Goal: Navigation & Orientation: Find specific page/section

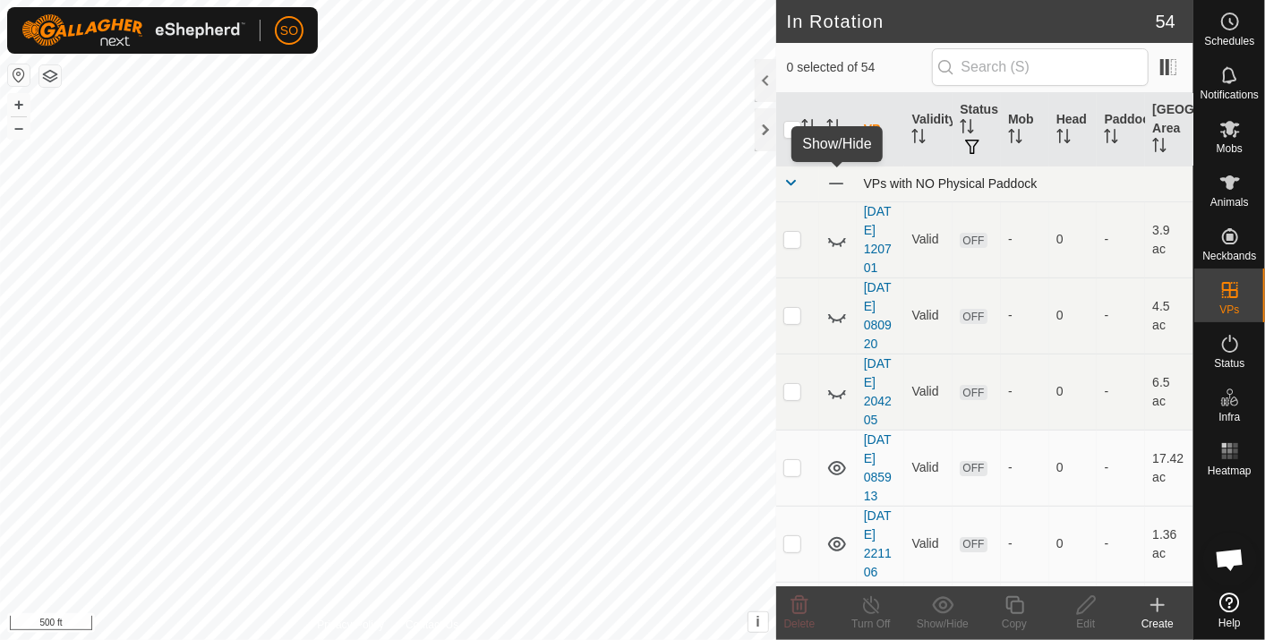
click at [836, 180] on span at bounding box center [837, 184] width 20 height 20
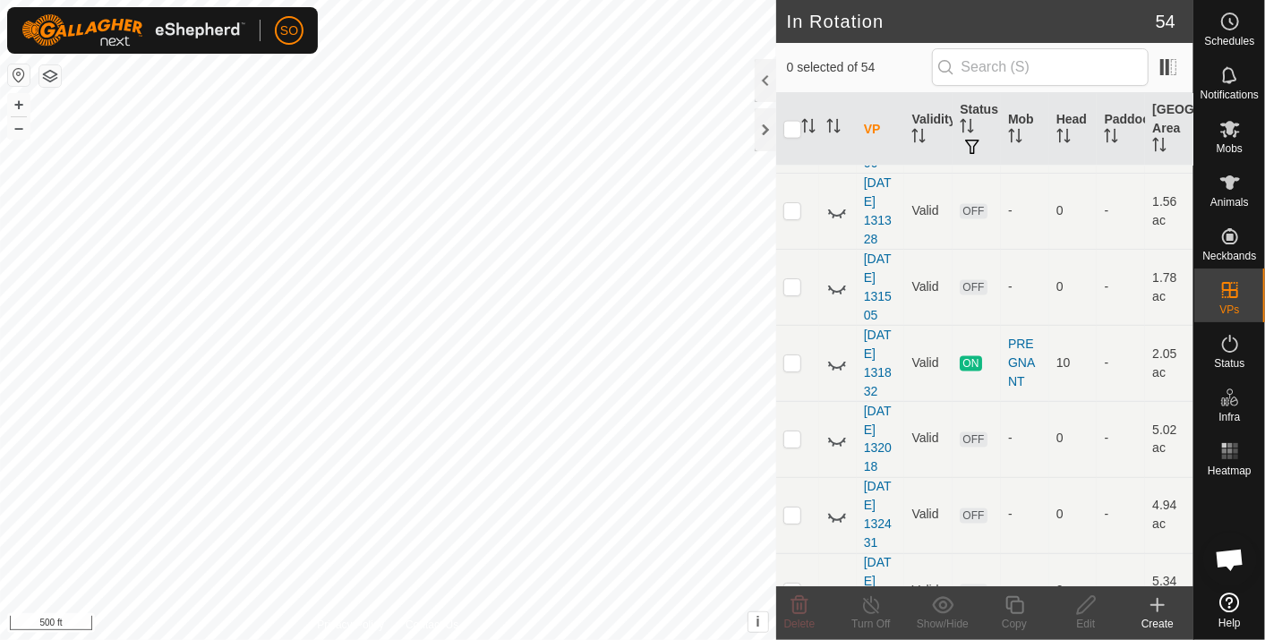
scroll to position [1552, 0]
click at [834, 352] on icon at bounding box center [837, 362] width 21 height 21
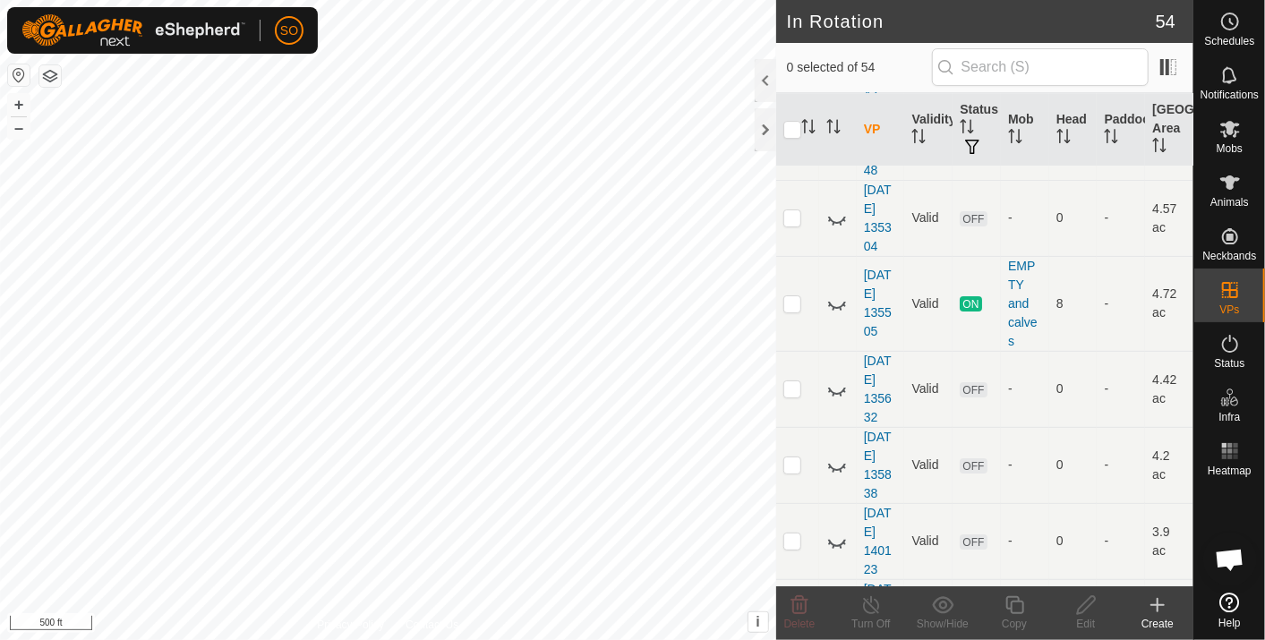
scroll to position [3296, 0]
click at [834, 293] on icon at bounding box center [837, 302] width 21 height 21
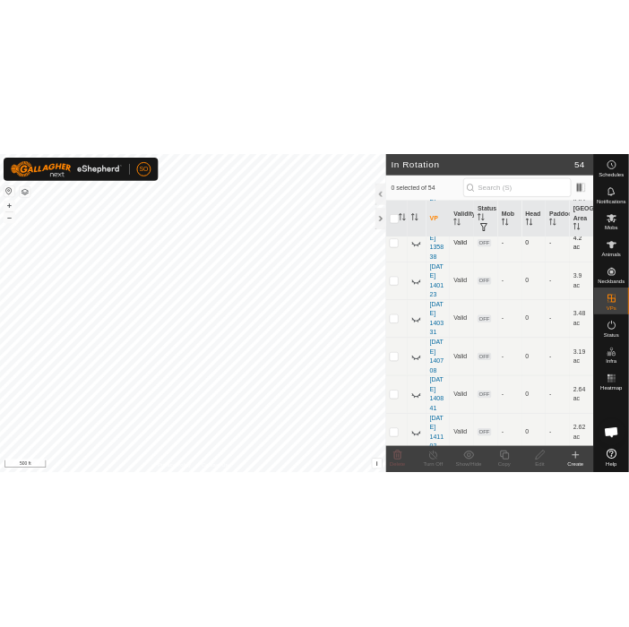
scroll to position [3733, 0]
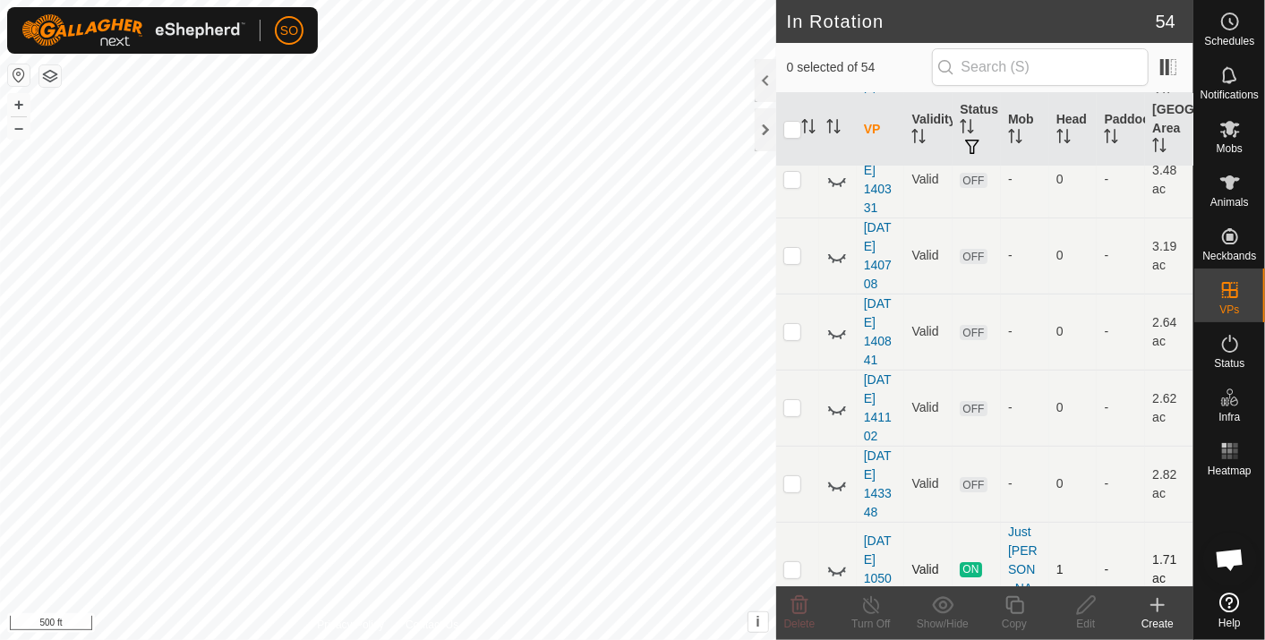
click at [832, 559] on icon at bounding box center [837, 569] width 21 height 21
click at [770, 125] on div at bounding box center [765, 129] width 21 height 43
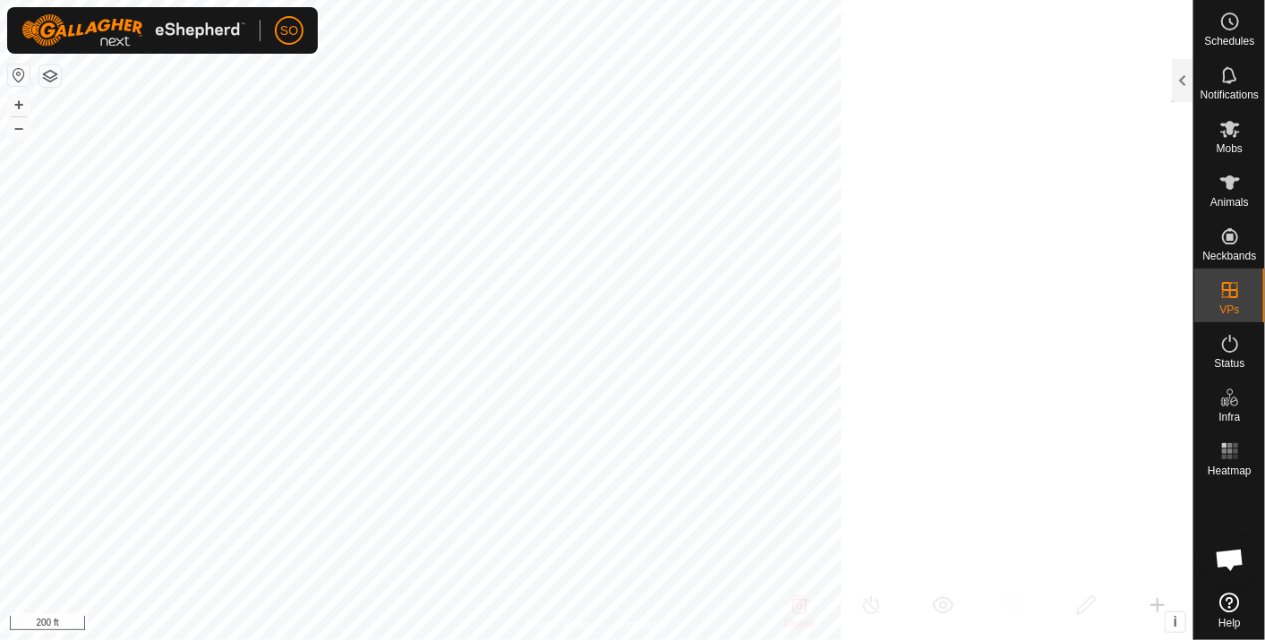
scroll to position [14746, 0]
click at [19, 96] on button "+" at bounding box center [18, 104] width 21 height 21
click at [20, 128] on button "–" at bounding box center [18, 127] width 21 height 21
click at [1187, 68] on div at bounding box center [1182, 80] width 21 height 43
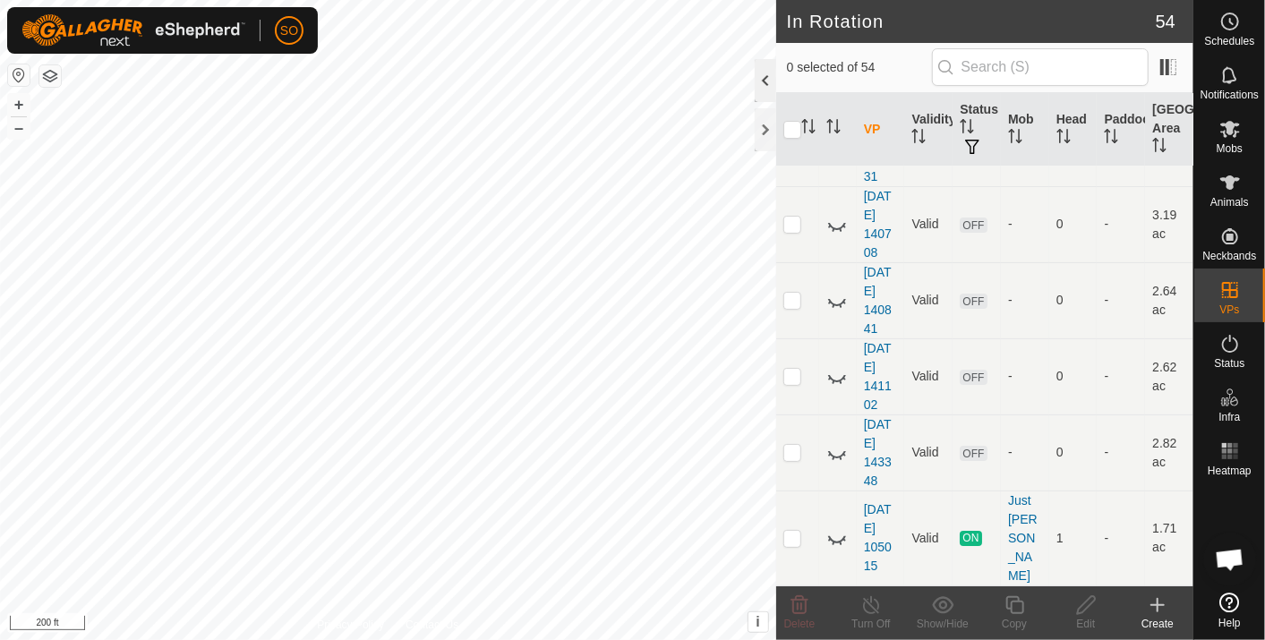
scroll to position [3733, 0]
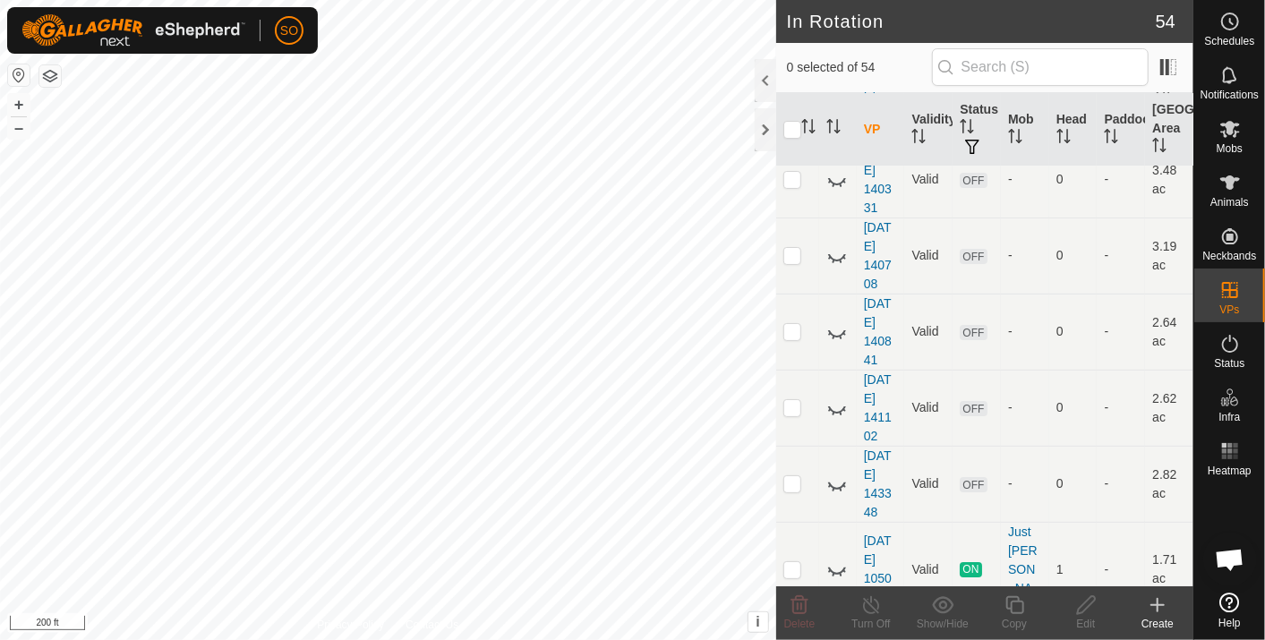
click at [836, 559] on icon at bounding box center [837, 569] width 21 height 21
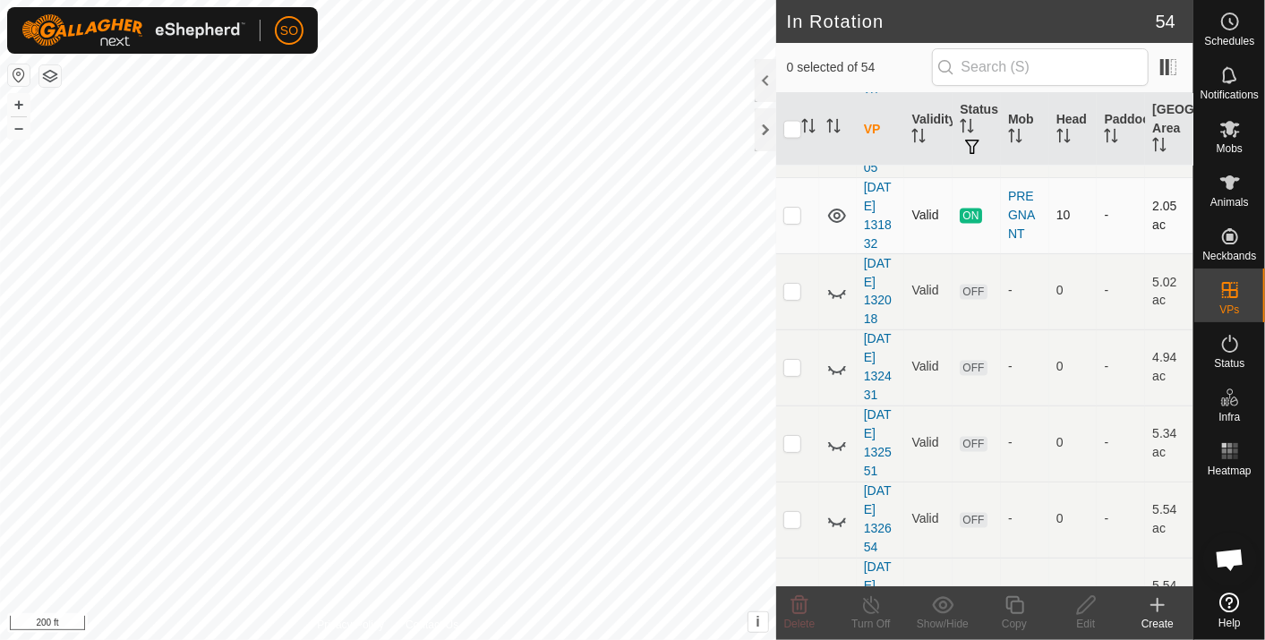
scroll to position [1685, 0]
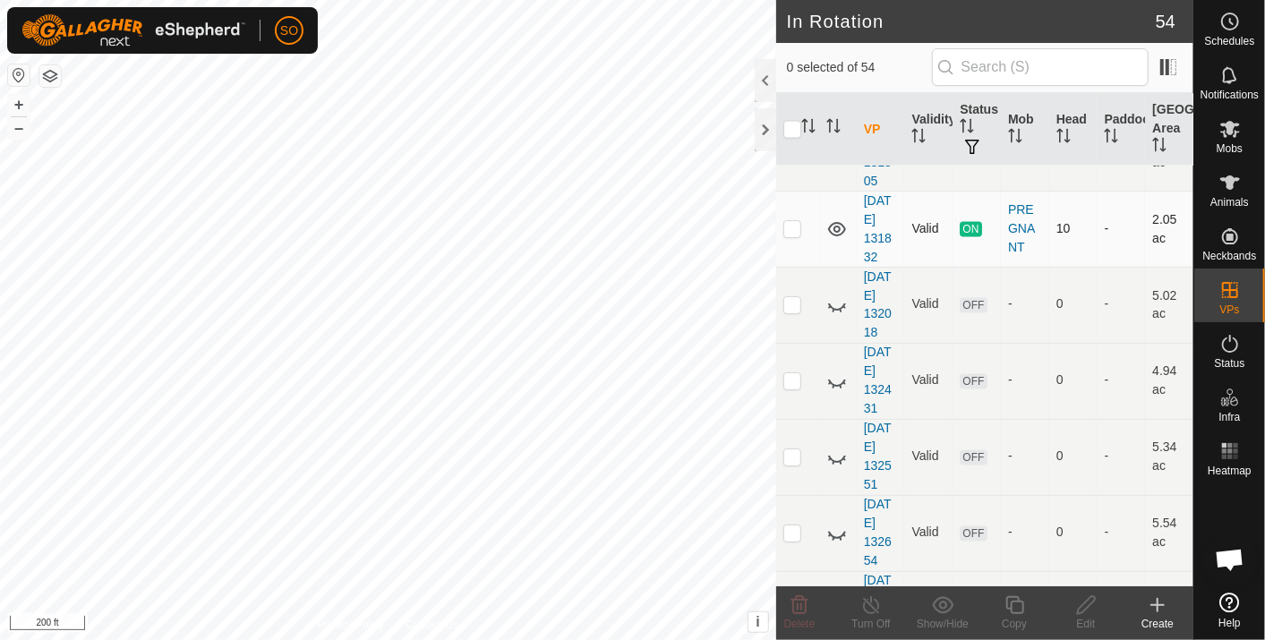
click at [835, 219] on icon at bounding box center [837, 229] width 21 height 21
click at [18, 98] on button "+" at bounding box center [18, 104] width 21 height 21
click at [764, 127] on div at bounding box center [765, 129] width 21 height 43
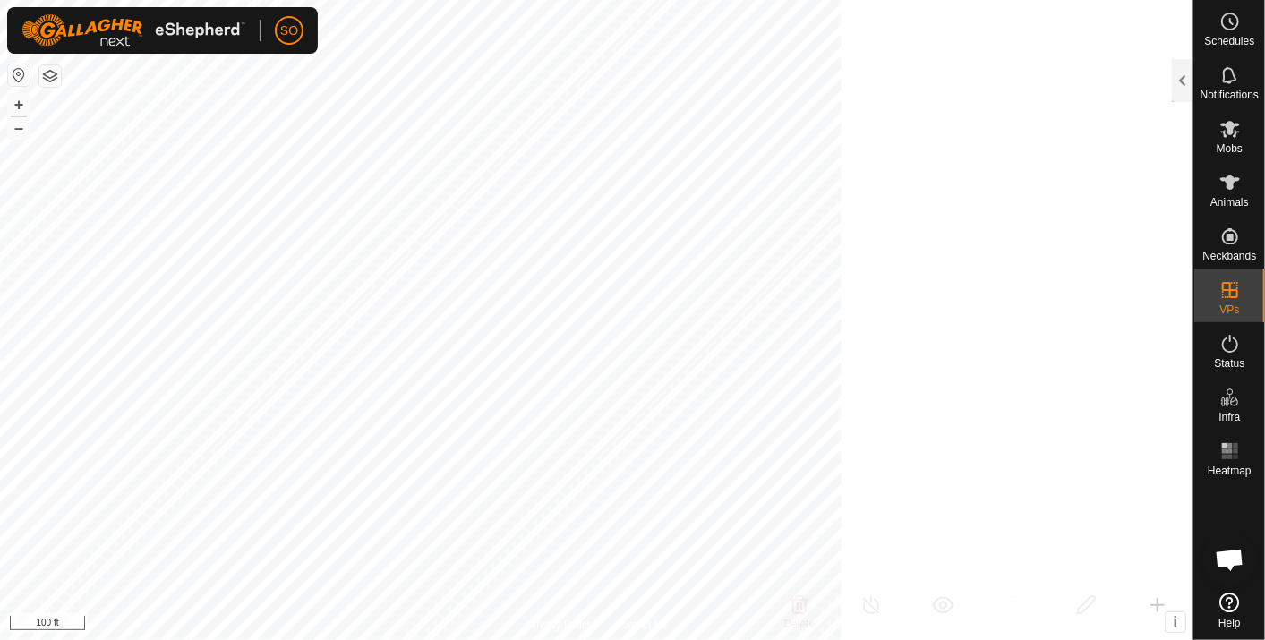
scroll to position [6509, 0]
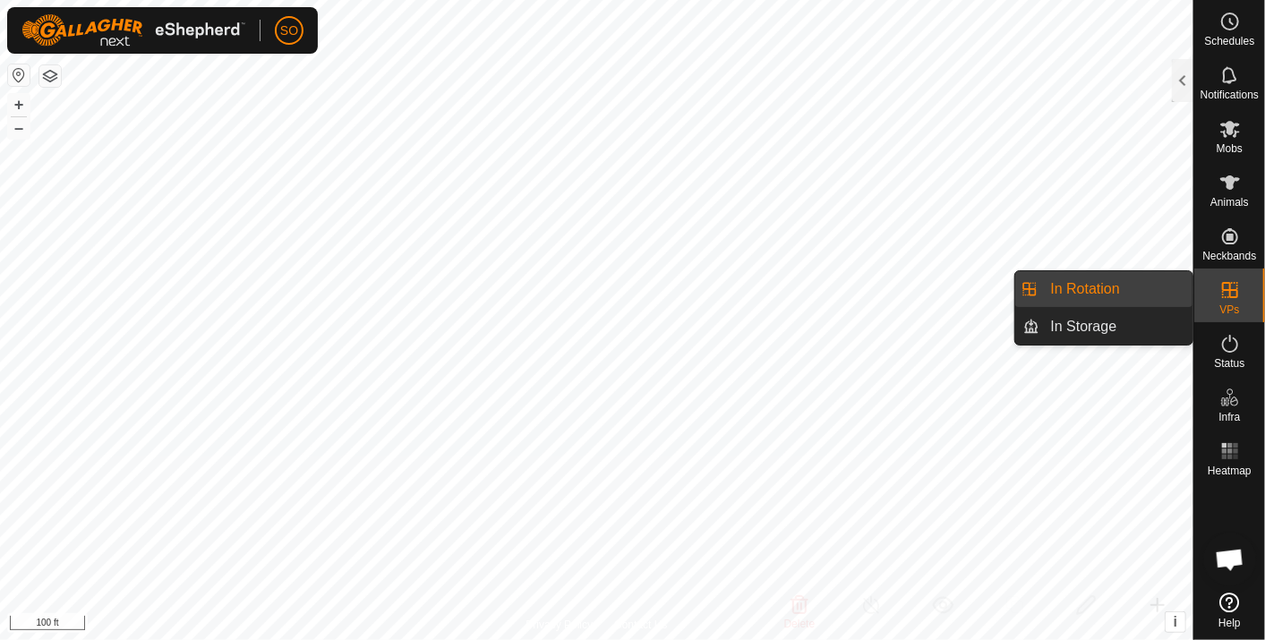
click at [1128, 284] on link "In Rotation" at bounding box center [1117, 289] width 153 height 36
click at [1072, 280] on link "In Rotation" at bounding box center [1117, 289] width 153 height 36
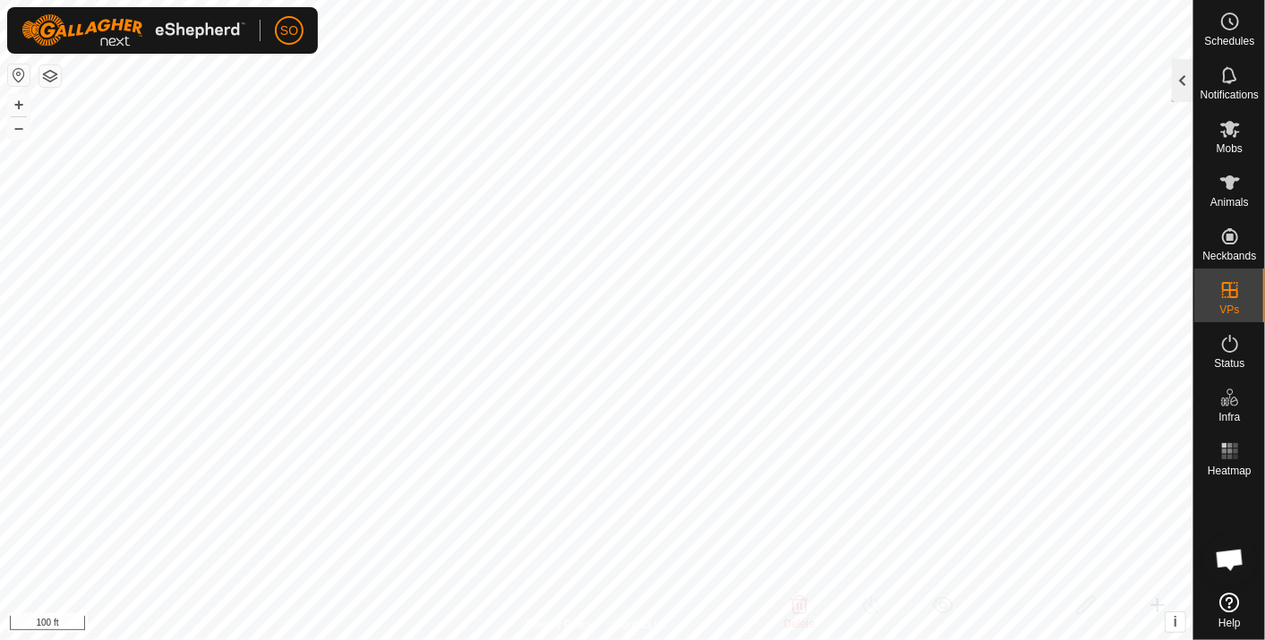
click at [1185, 79] on div at bounding box center [1182, 80] width 21 height 43
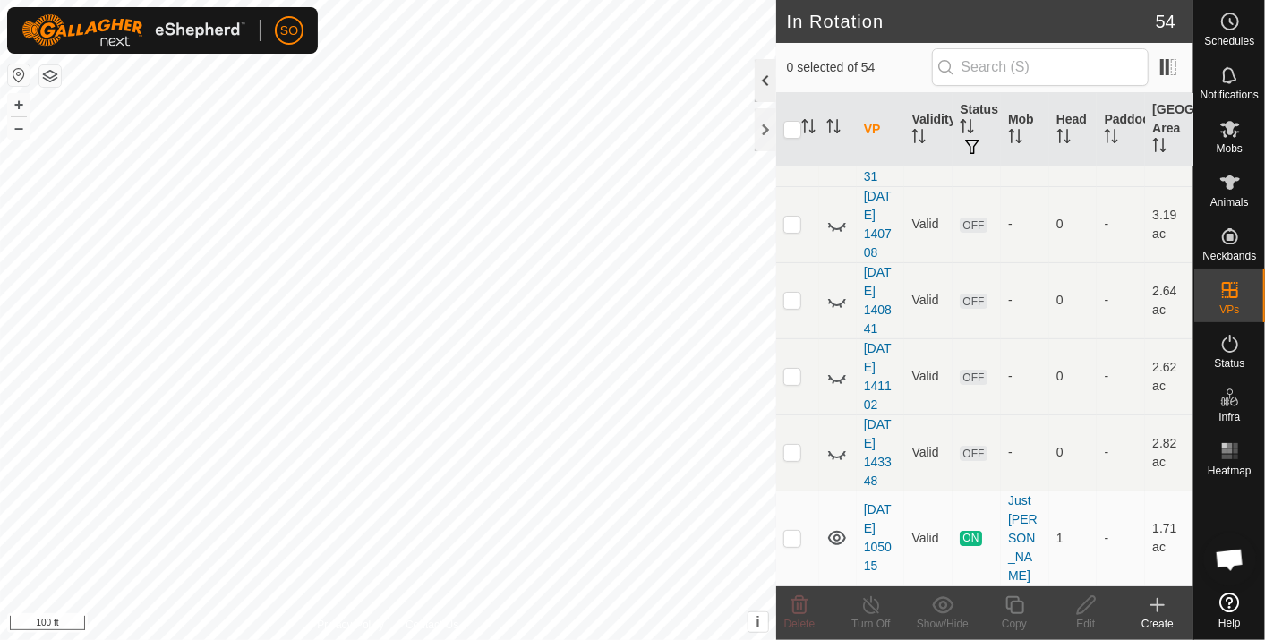
scroll to position [1685, 0]
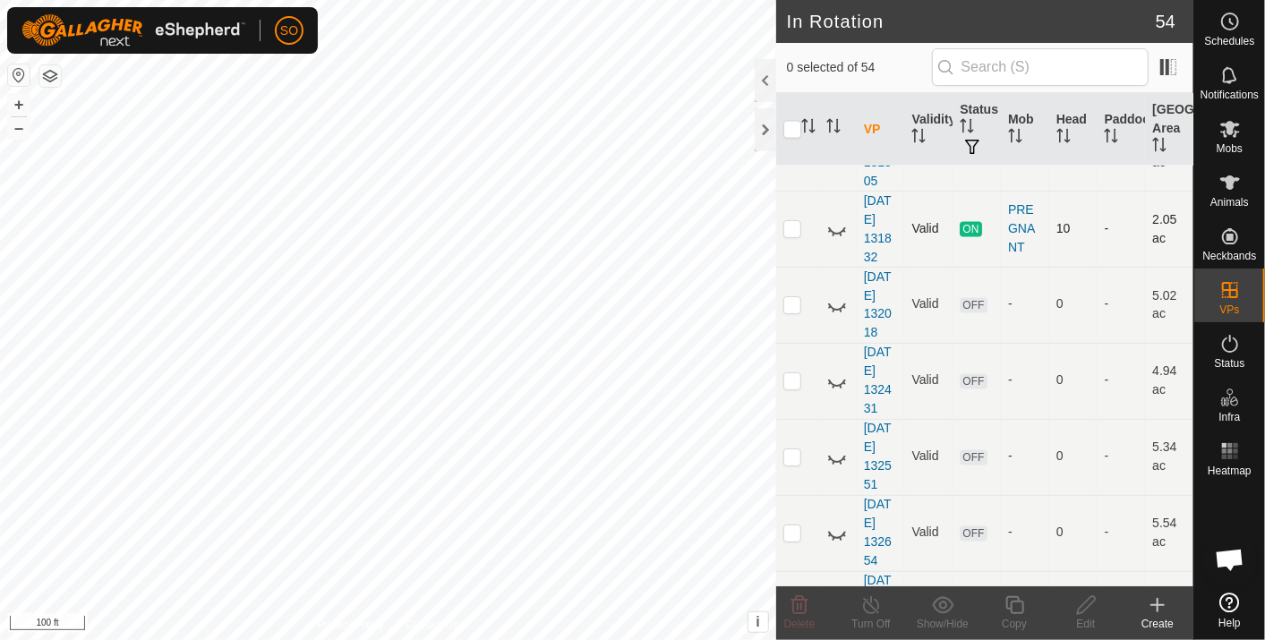
click at [836, 219] on icon at bounding box center [837, 229] width 21 height 21
click at [759, 125] on div at bounding box center [765, 129] width 21 height 43
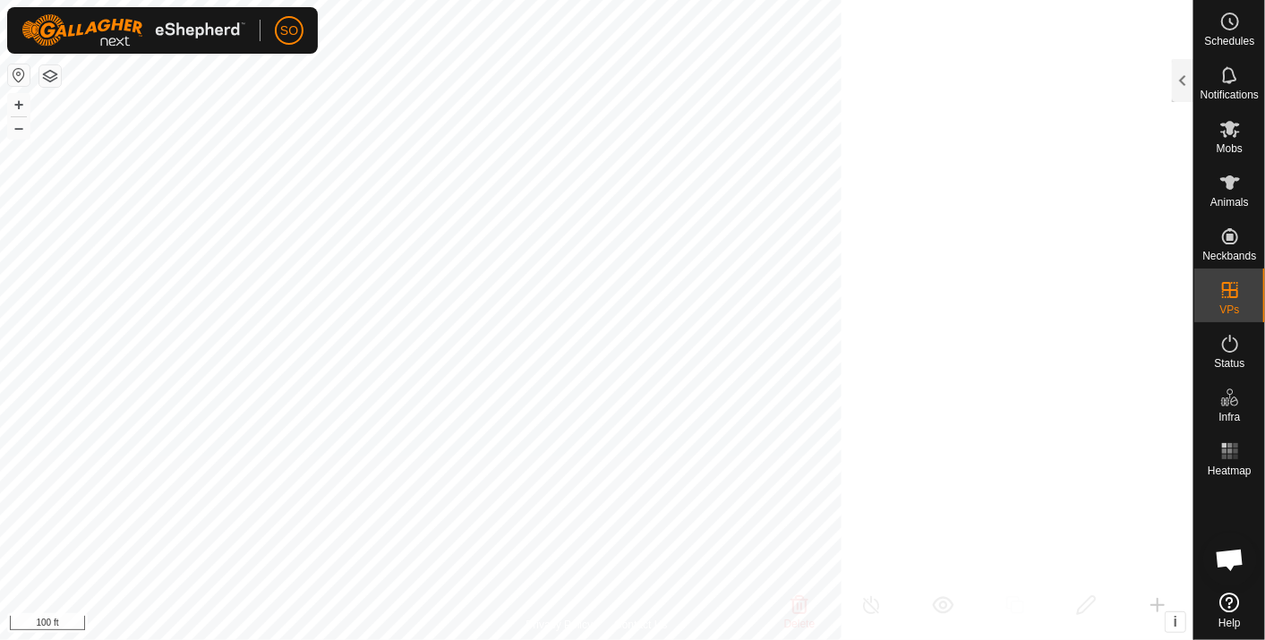
scroll to position [6509, 0]
click at [20, 97] on button "+" at bounding box center [18, 104] width 21 height 21
click at [15, 122] on button "–" at bounding box center [18, 127] width 21 height 21
click at [15, 101] on button "+" at bounding box center [18, 104] width 21 height 21
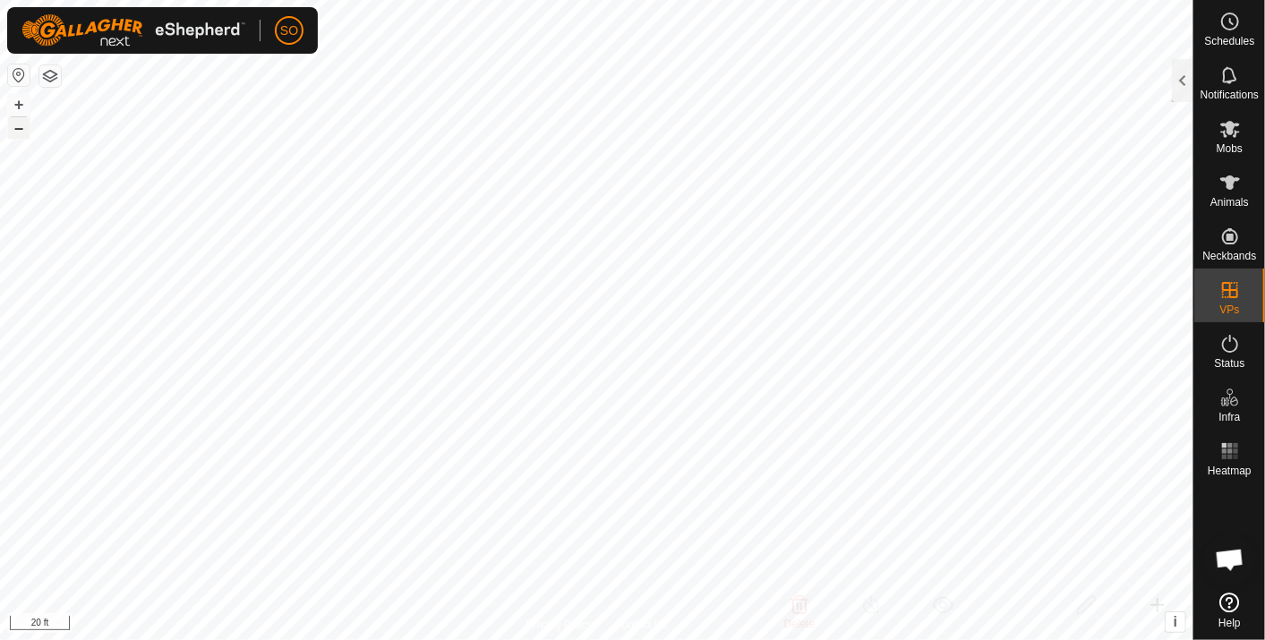
click at [15, 124] on button "–" at bounding box center [18, 127] width 21 height 21
